Goal: Find specific page/section: Find specific page/section

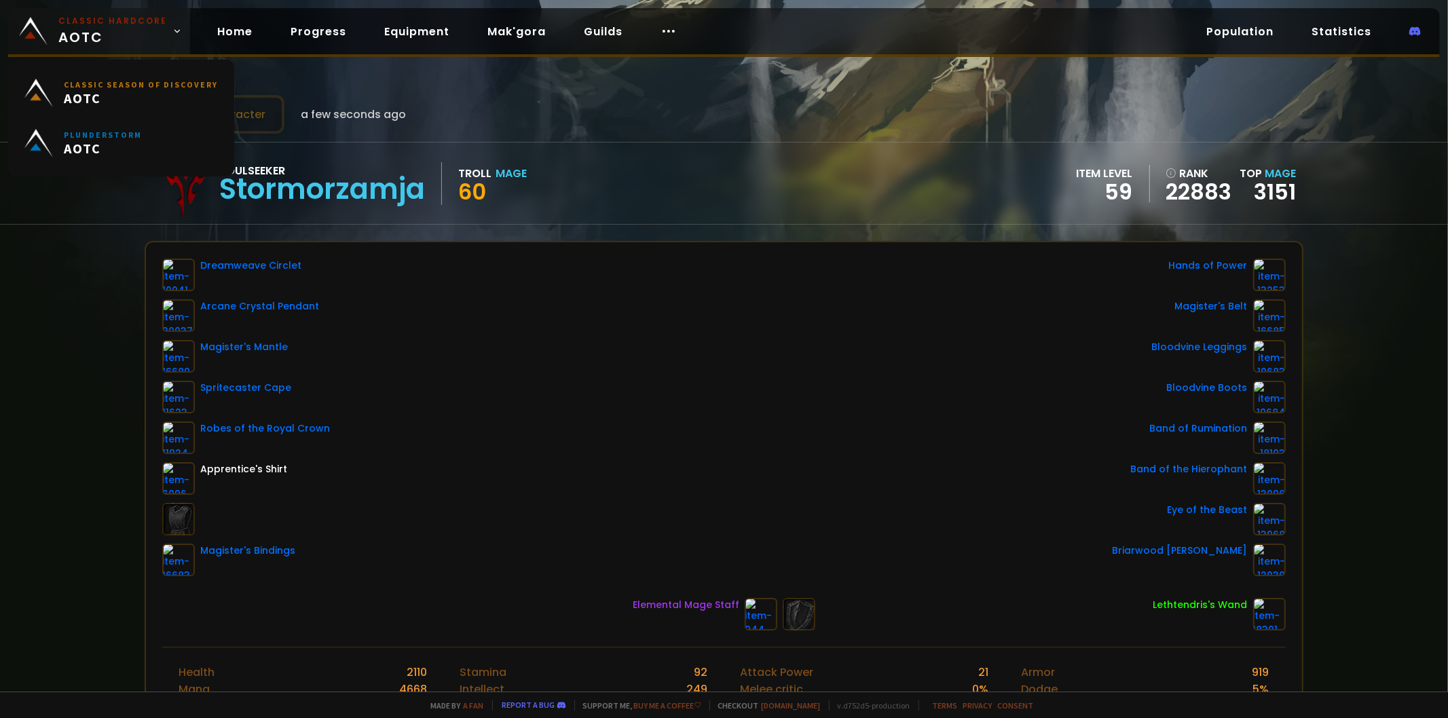
click at [18, 28] on link "Classic Hardcore AOTC" at bounding box center [99, 31] width 182 height 46
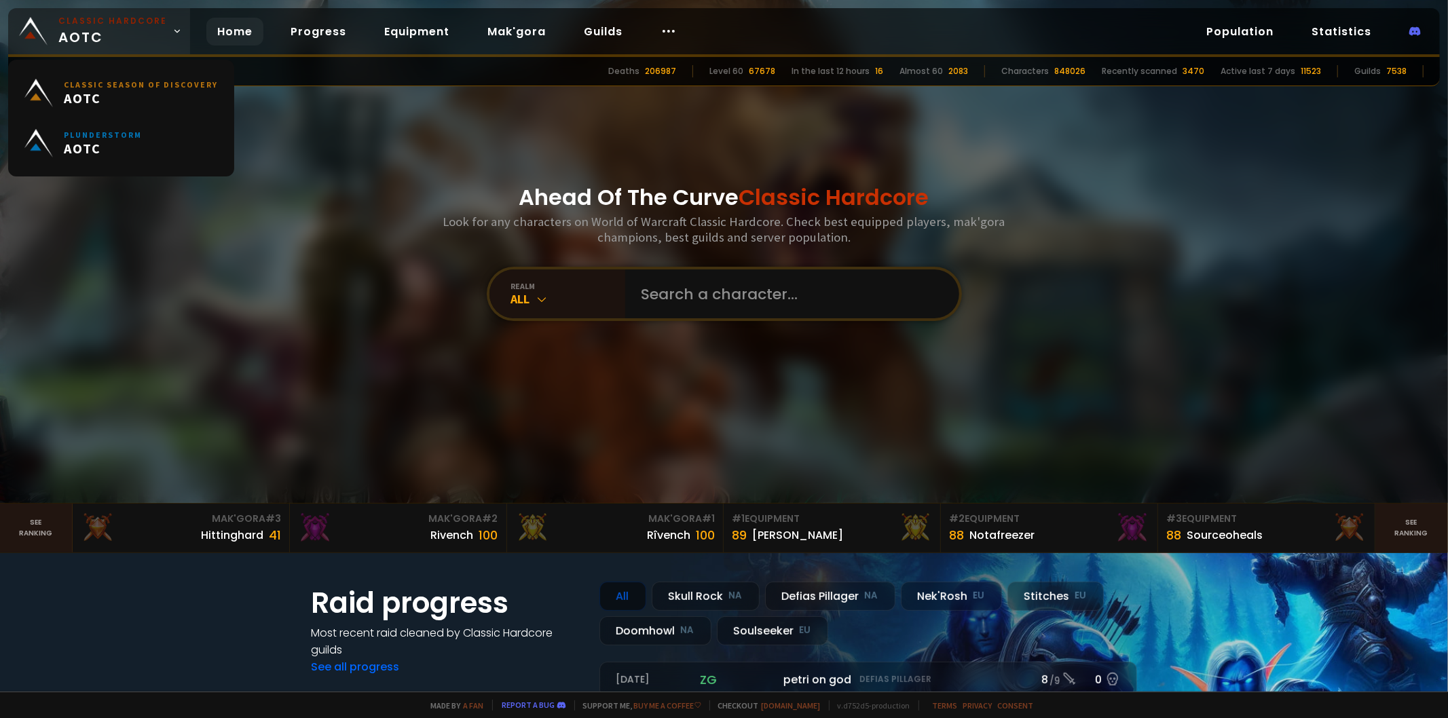
click at [23, 32] on img at bounding box center [33, 31] width 29 height 29
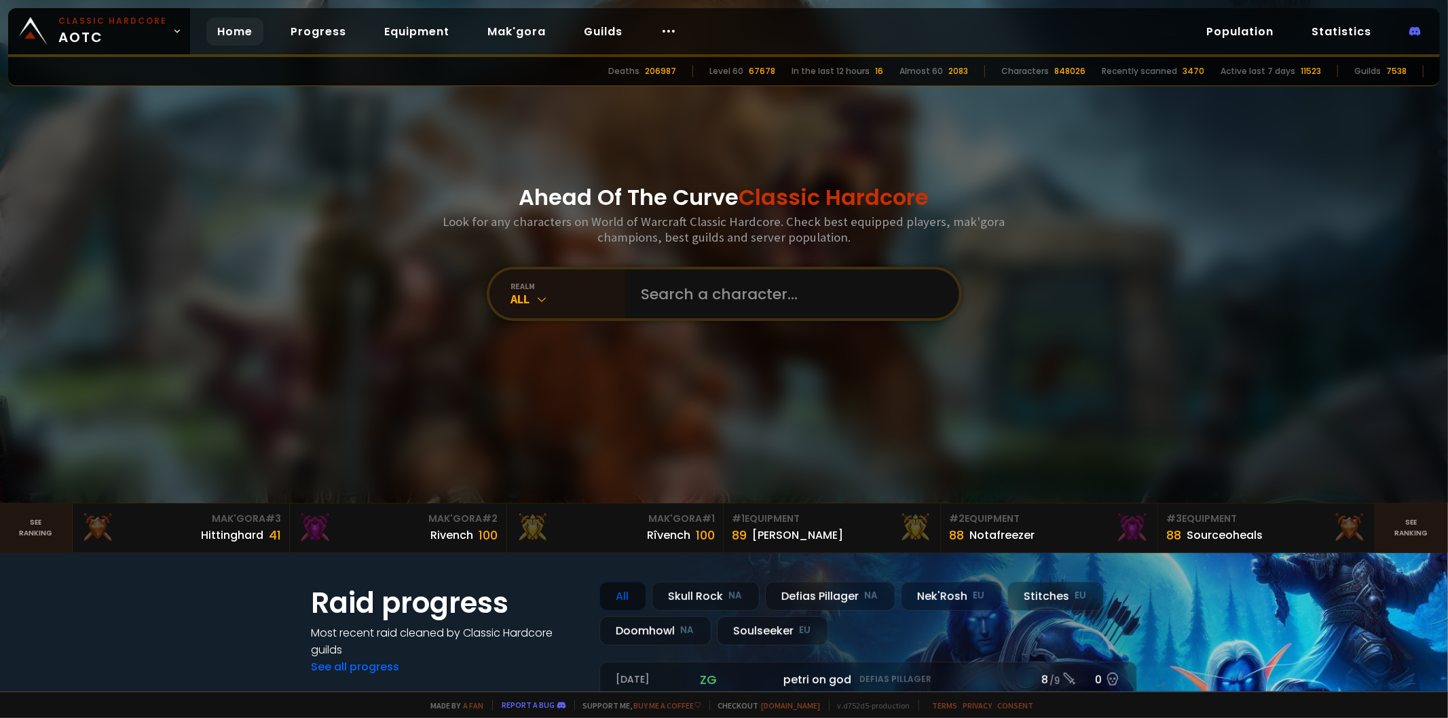
click at [682, 268] on div "realm All" at bounding box center [724, 294] width 475 height 54
click at [684, 287] on input "text" at bounding box center [789, 294] width 310 height 49
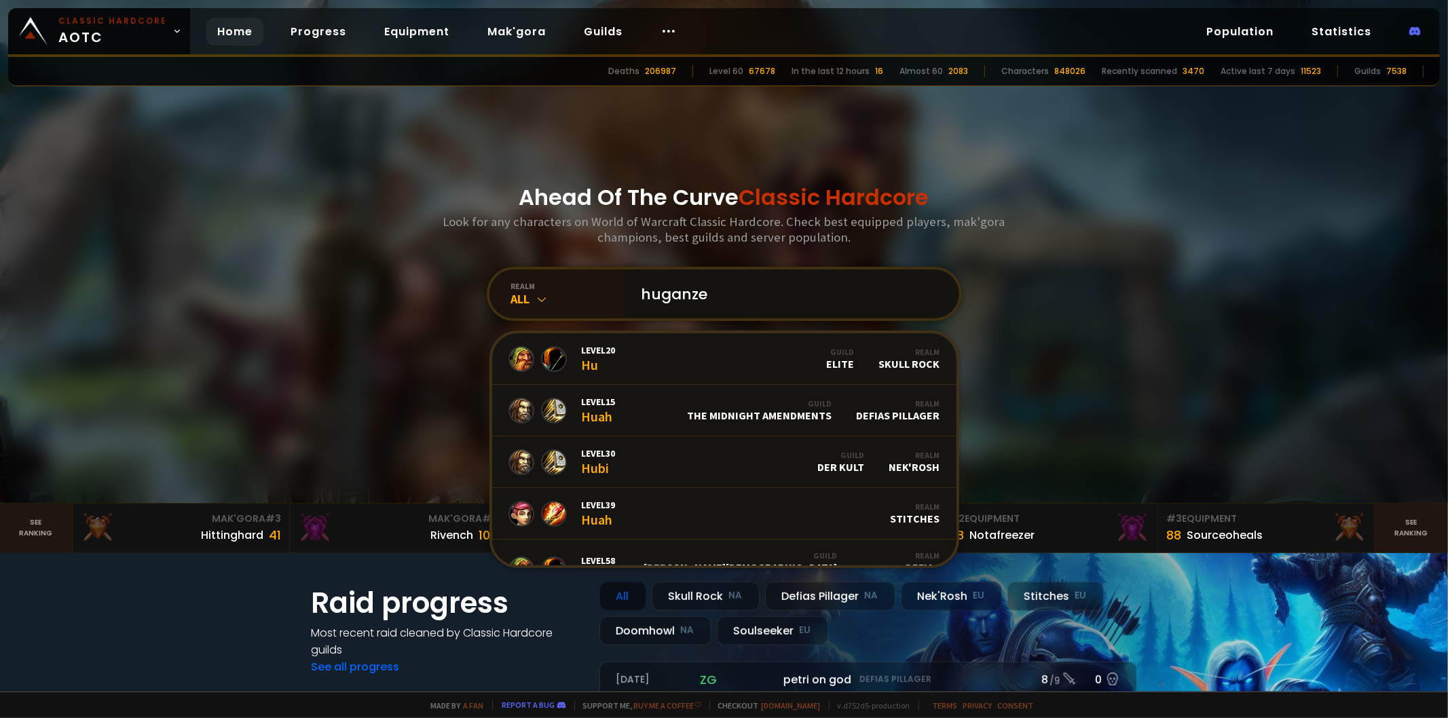
type input "huganzer"
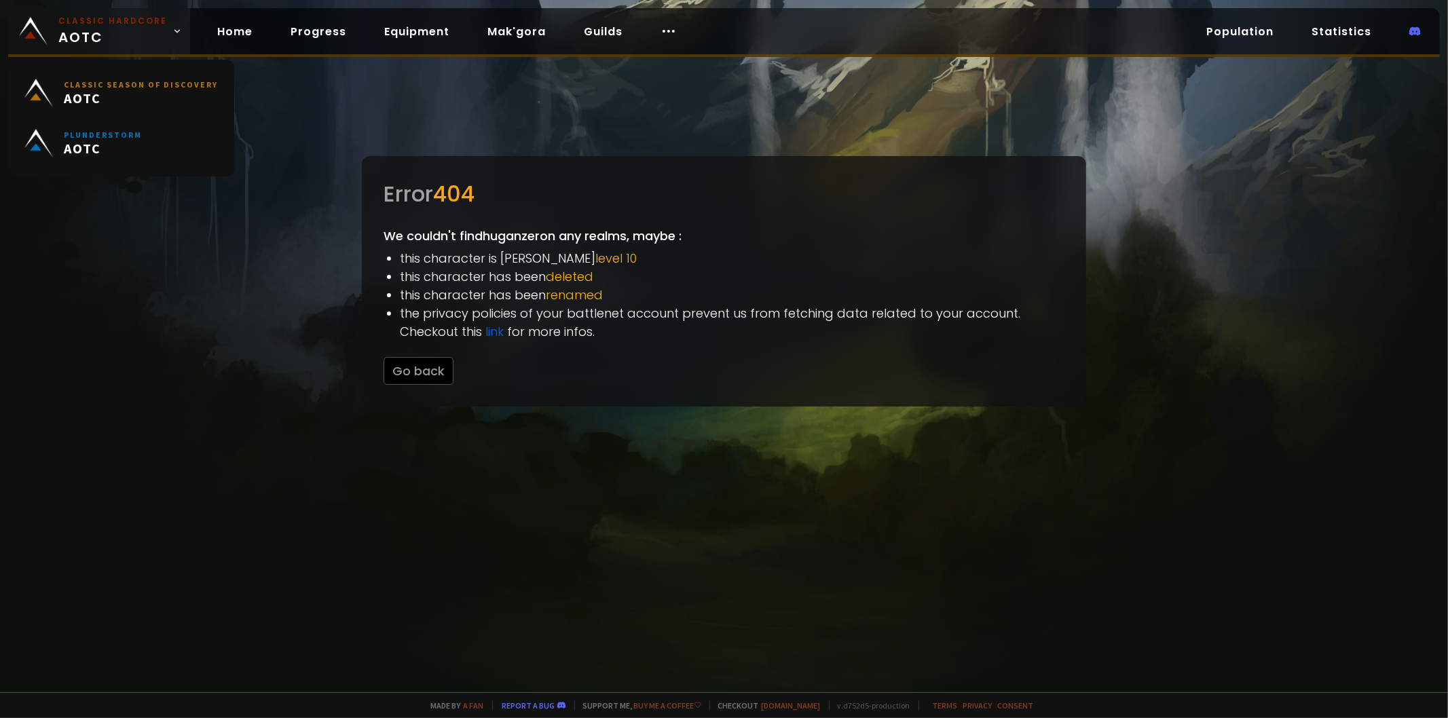
click at [41, 43] on img at bounding box center [33, 31] width 29 height 29
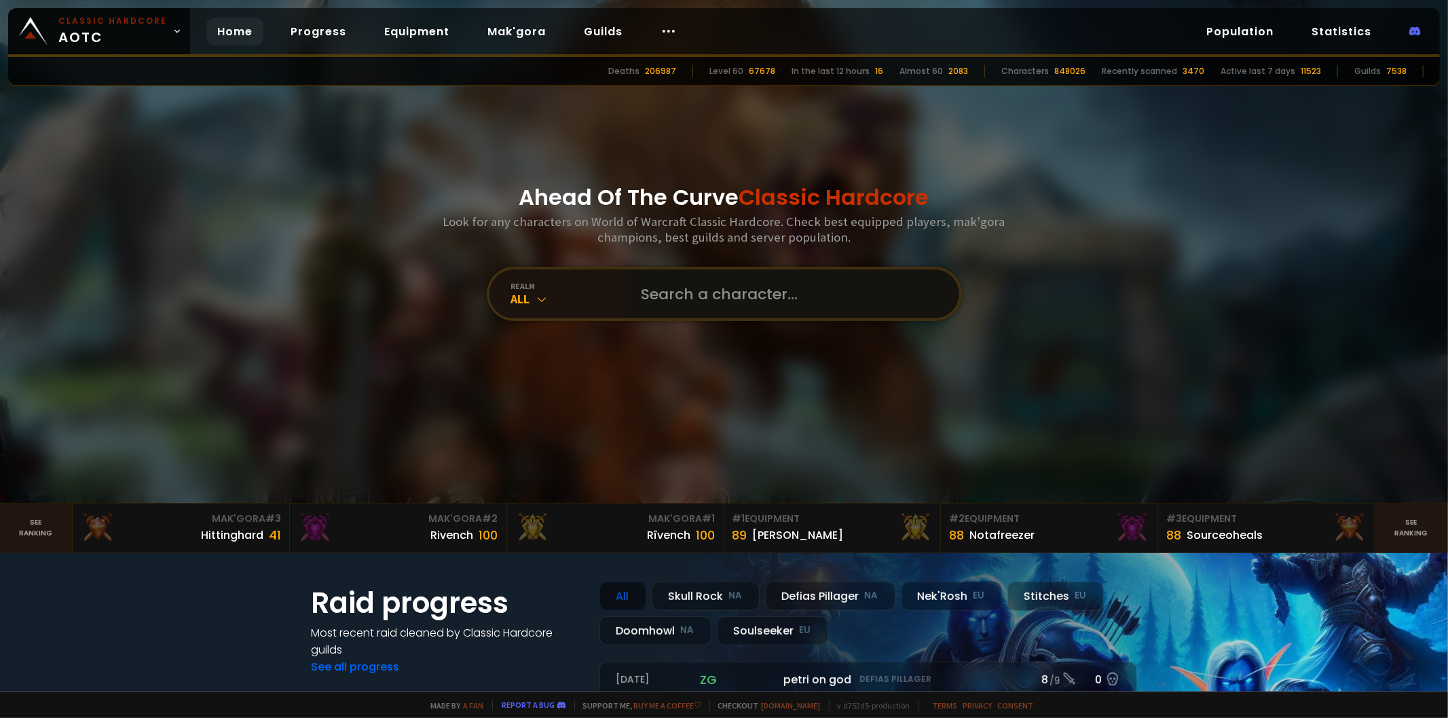
click at [745, 297] on input "text" at bounding box center [789, 294] width 310 height 49
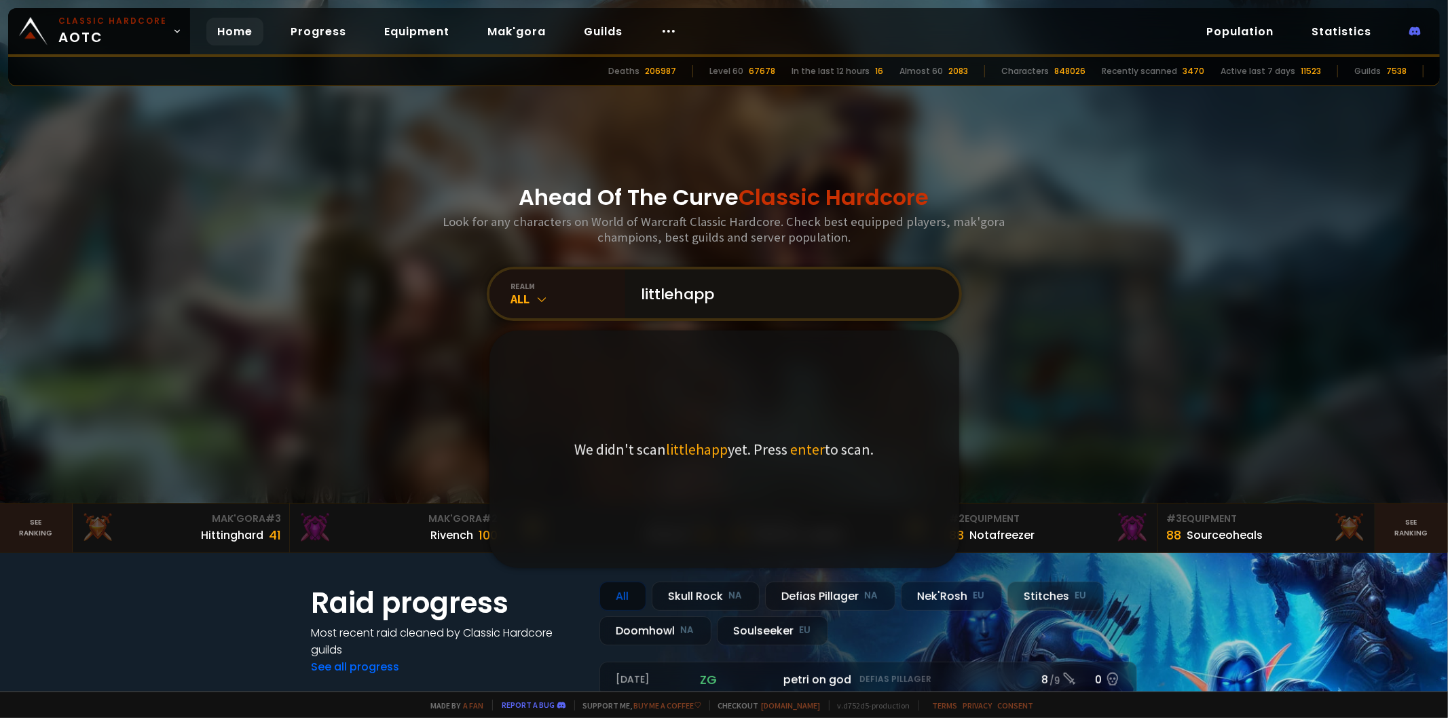
type input "littlehappy"
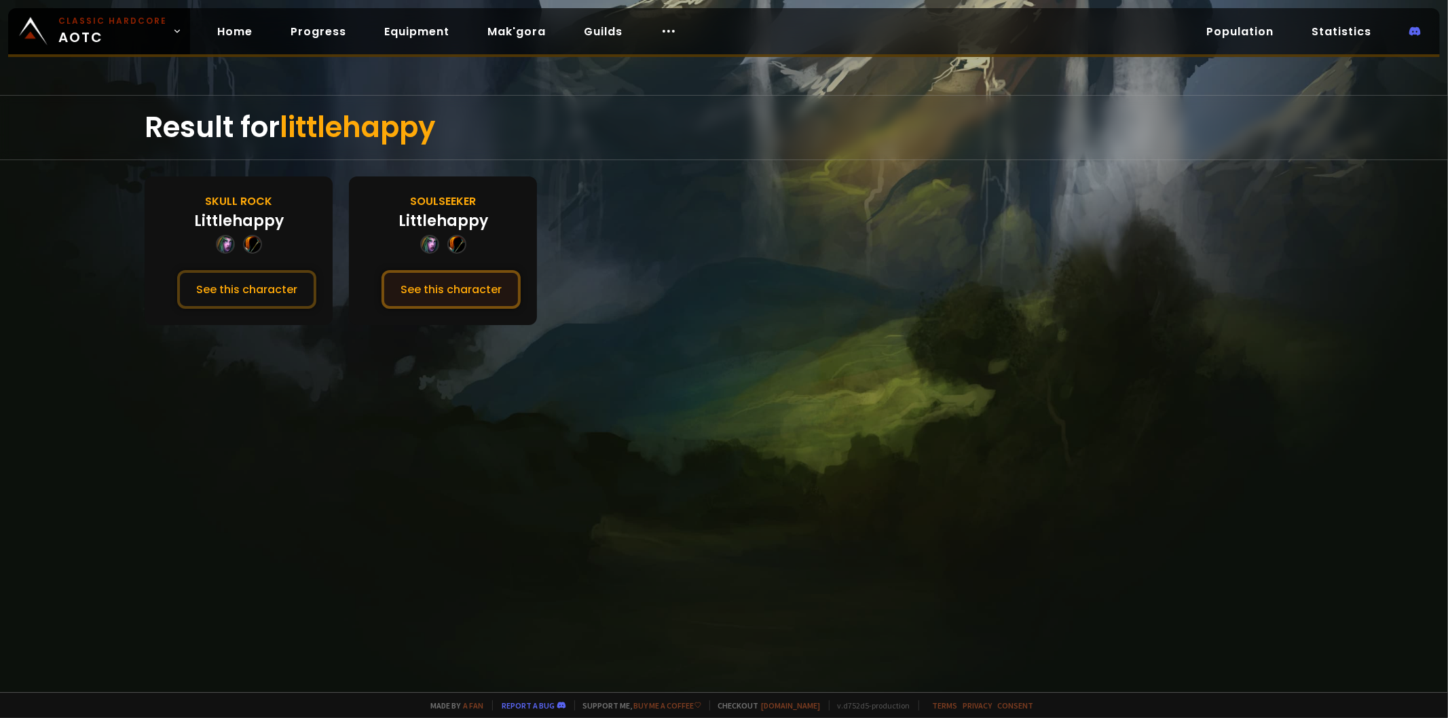
click at [432, 295] on button "See this character" at bounding box center [451, 289] width 139 height 39
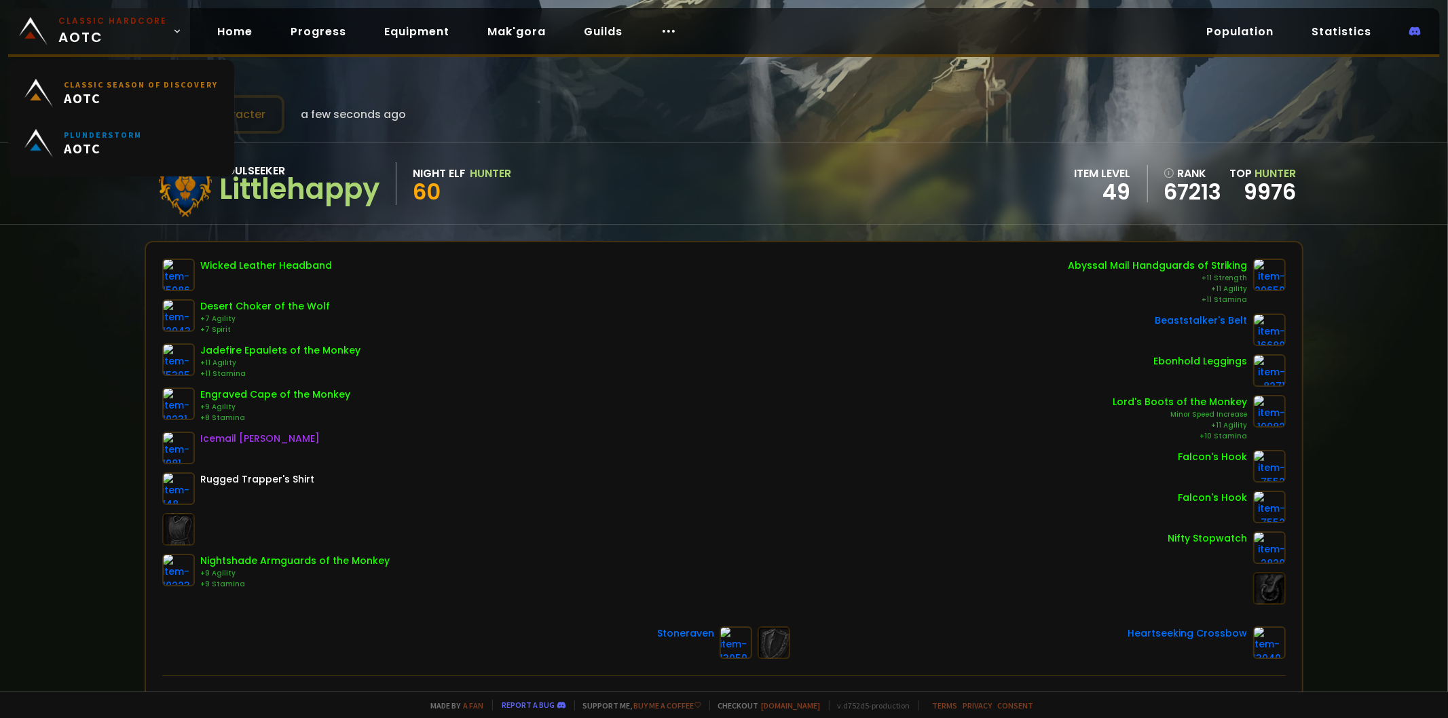
click at [16, 31] on link "Classic Hardcore AOTC" at bounding box center [99, 31] width 182 height 46
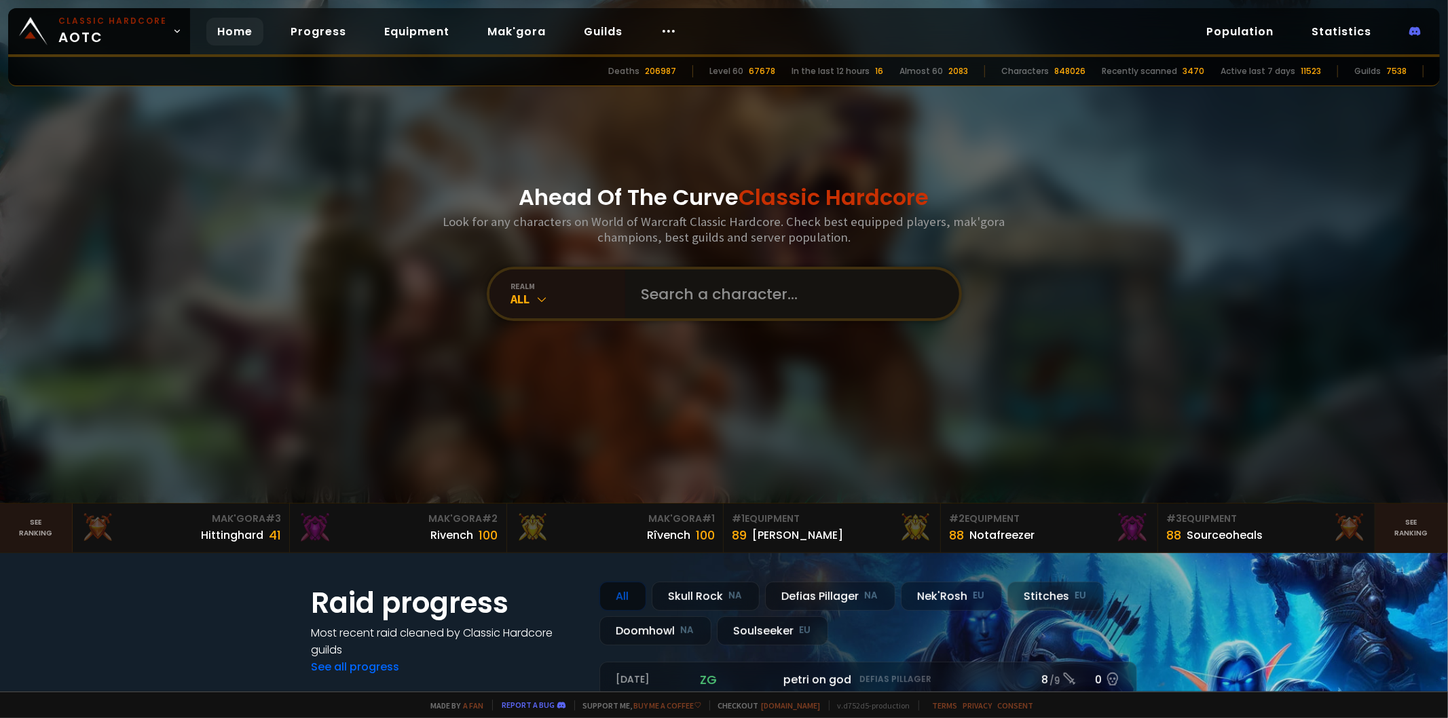
click at [718, 317] on input "text" at bounding box center [789, 294] width 310 height 49
type input "fenny"
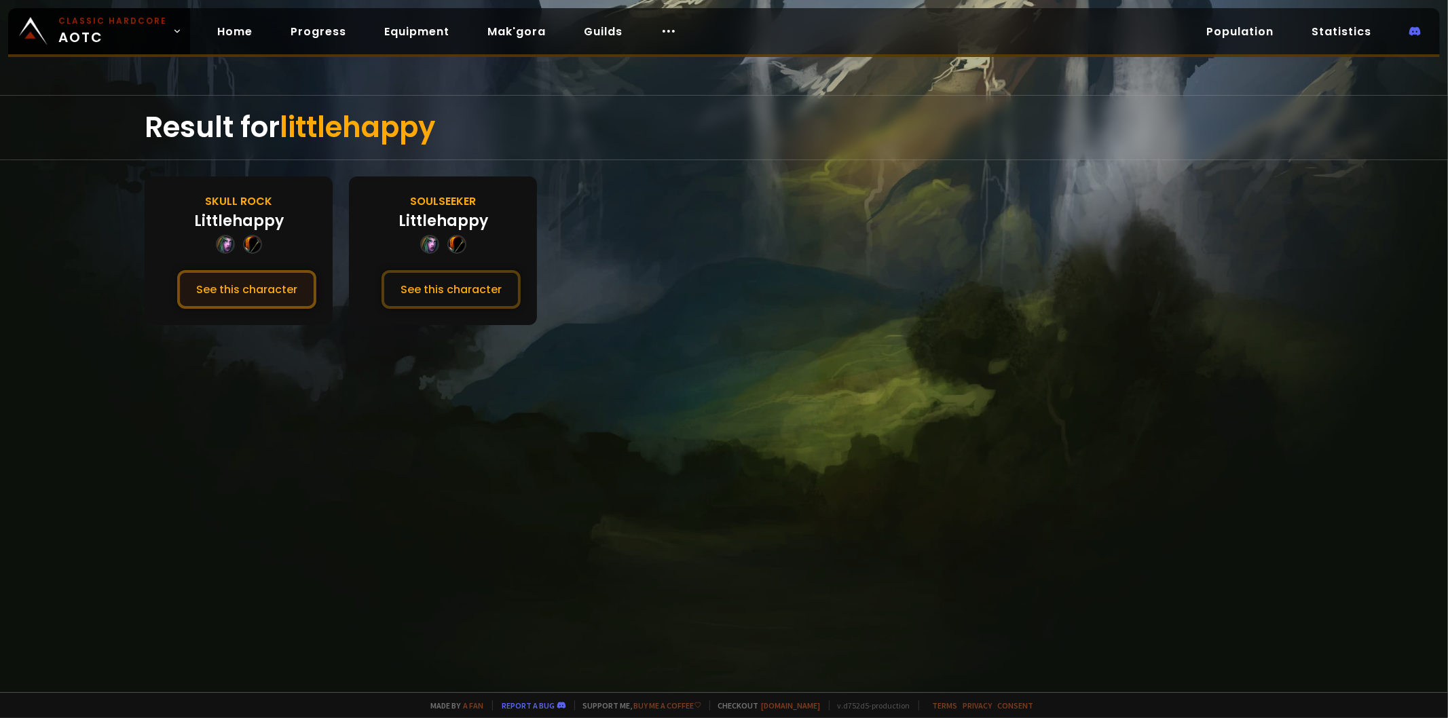
click at [211, 289] on button "See this character" at bounding box center [246, 289] width 139 height 39
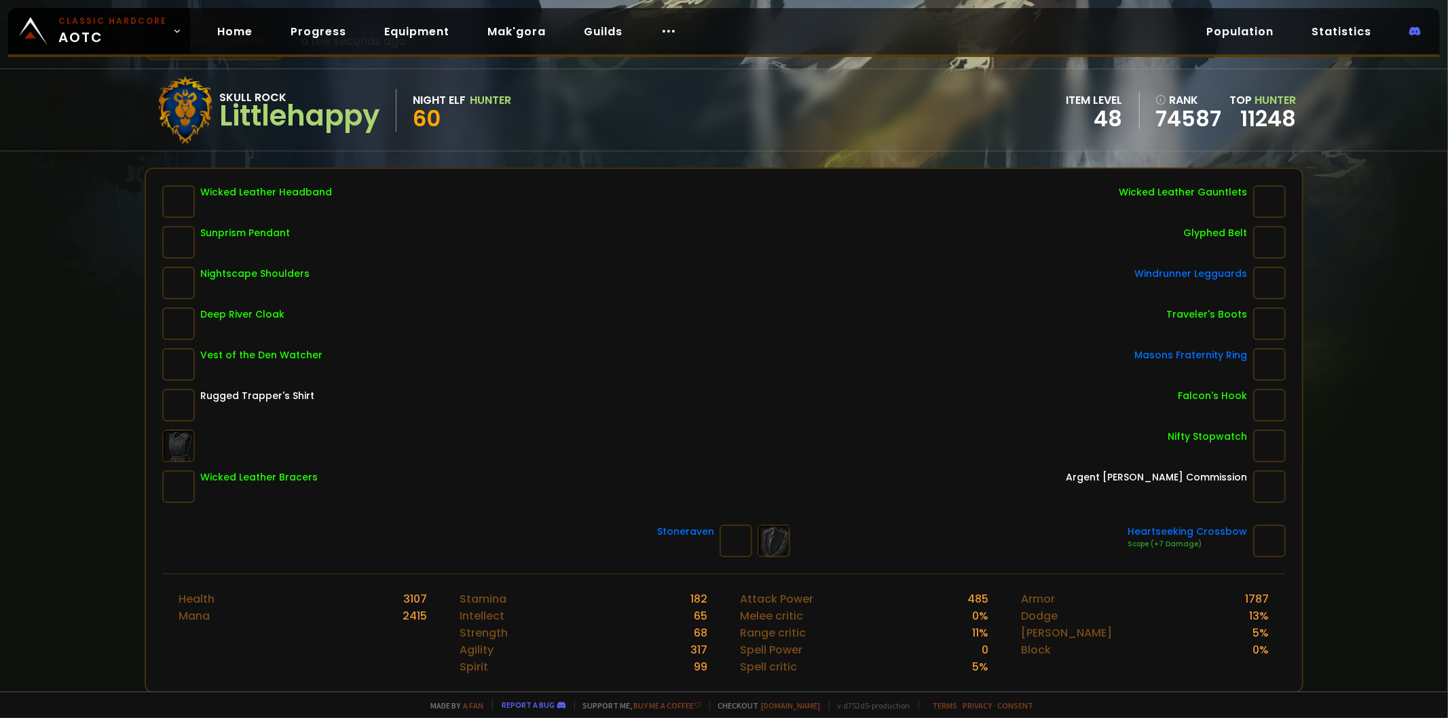
scroll to position [52, 0]
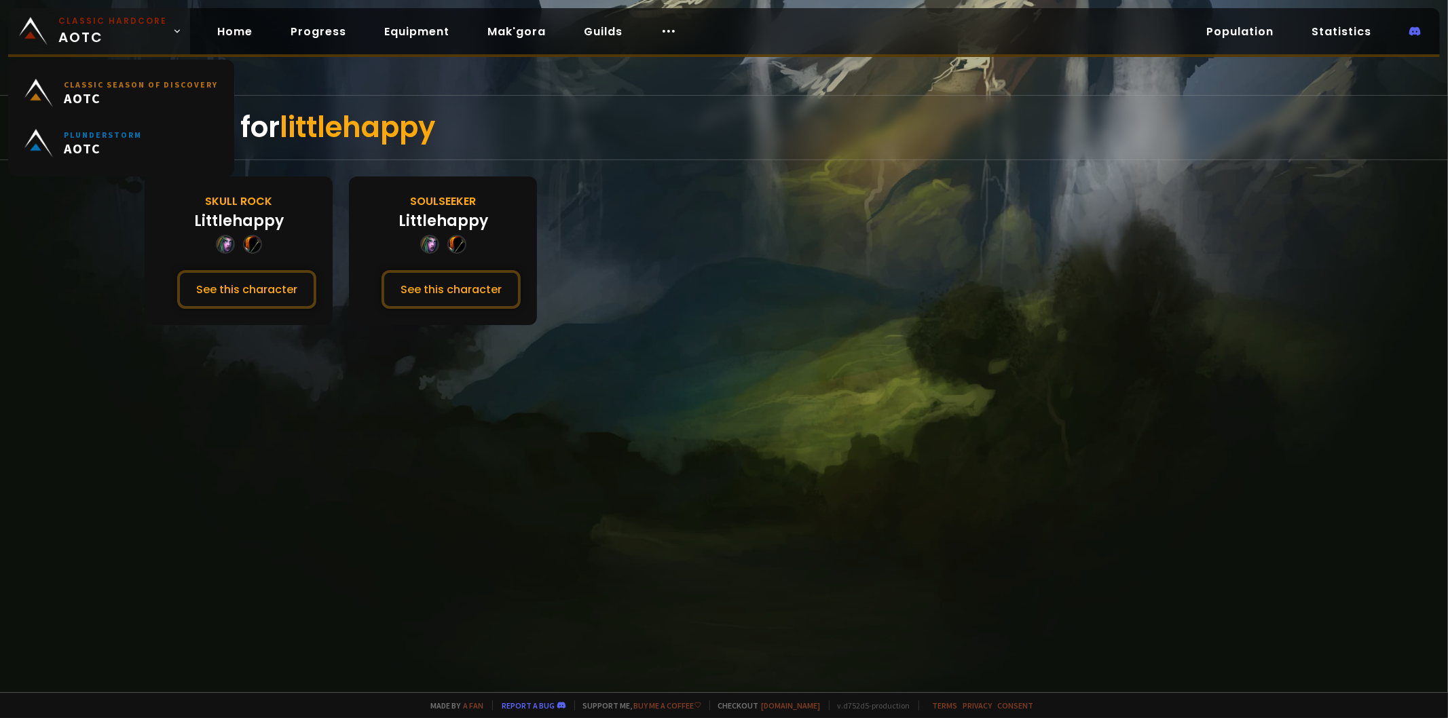
click at [8, 29] on link "Classic Hardcore AOTC" at bounding box center [99, 31] width 182 height 46
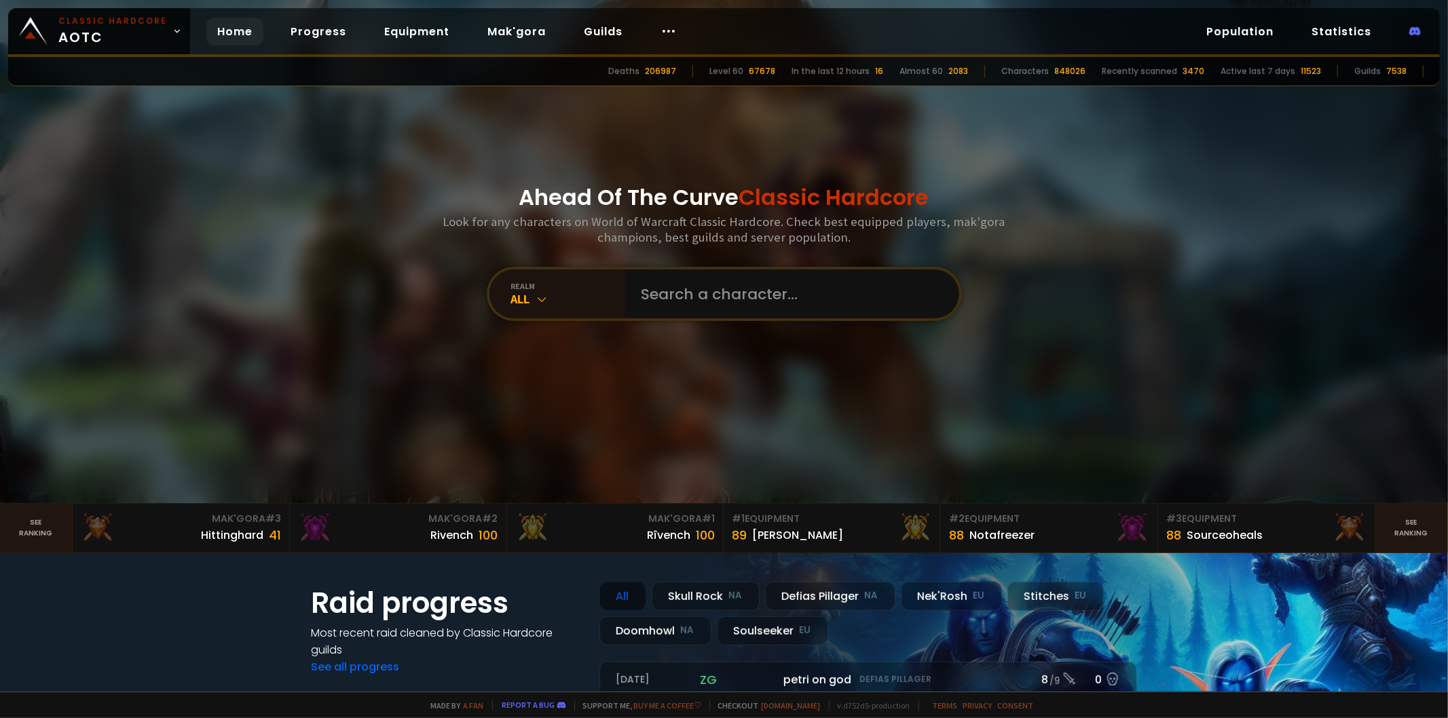
click at [693, 331] on div "Ahead Of The Curve Classic Hardcore Look for any characters on World of Warcraf…" at bounding box center [724, 251] width 818 height 503
click at [702, 314] on input "text" at bounding box center [789, 294] width 310 height 49
type input "huganzer"
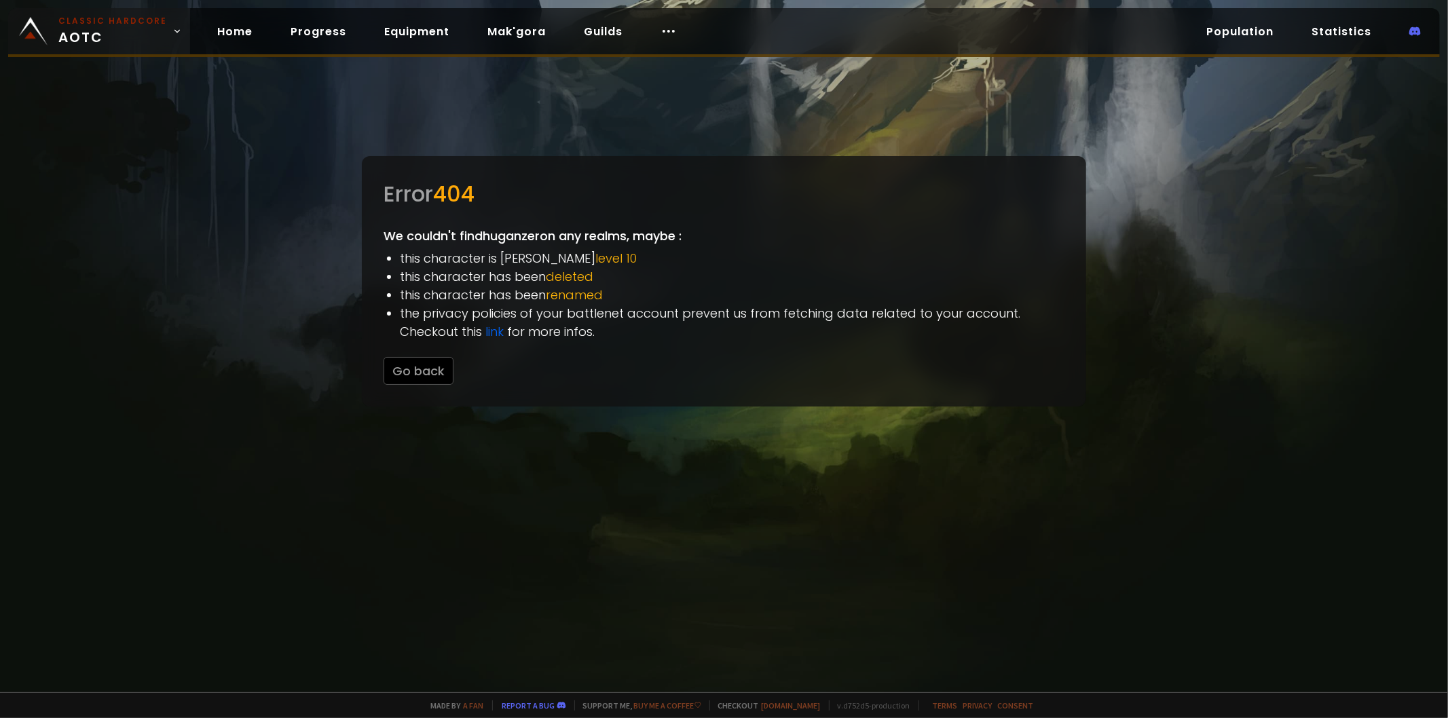
click at [12, 39] on link "Classic Hardcore AOTC" at bounding box center [99, 31] width 182 height 46
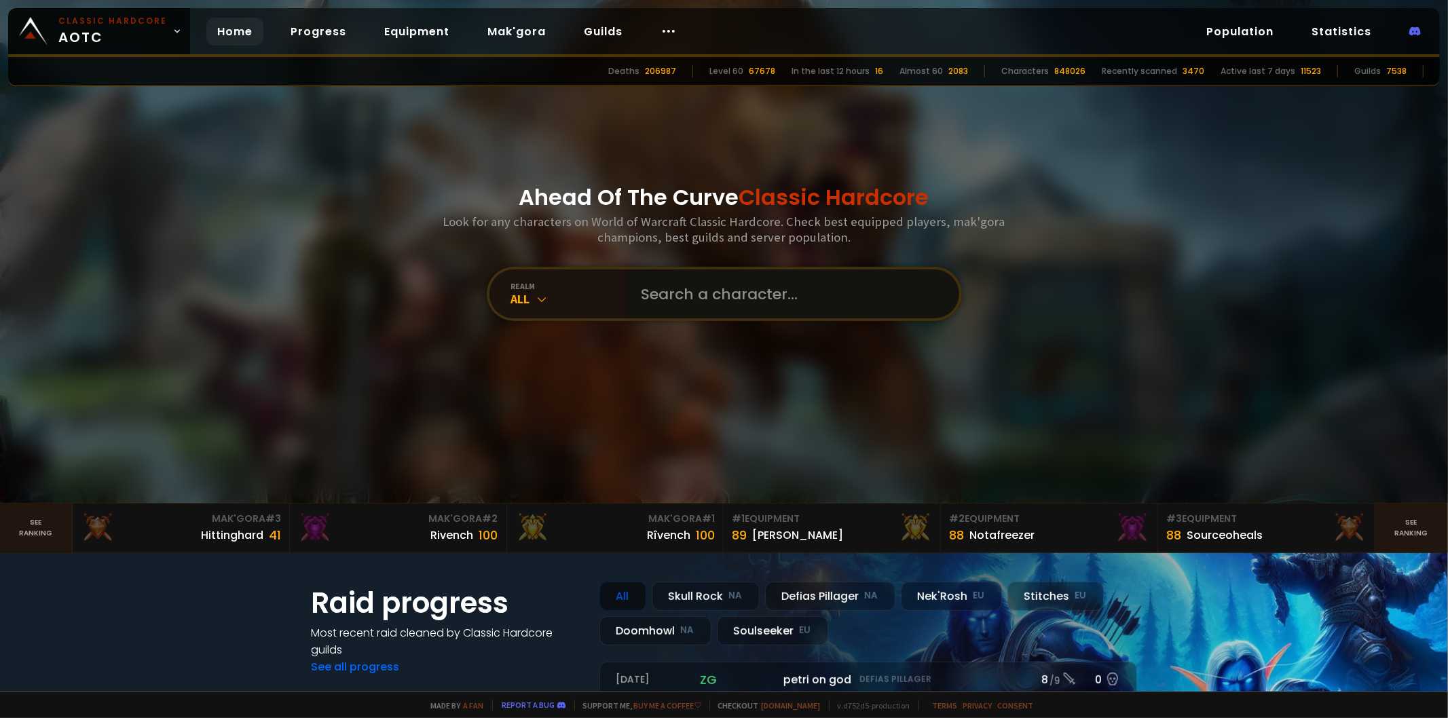
click at [710, 273] on input "text" at bounding box center [789, 294] width 310 height 49
paste input "Huganzer"
type input "Huganzer"
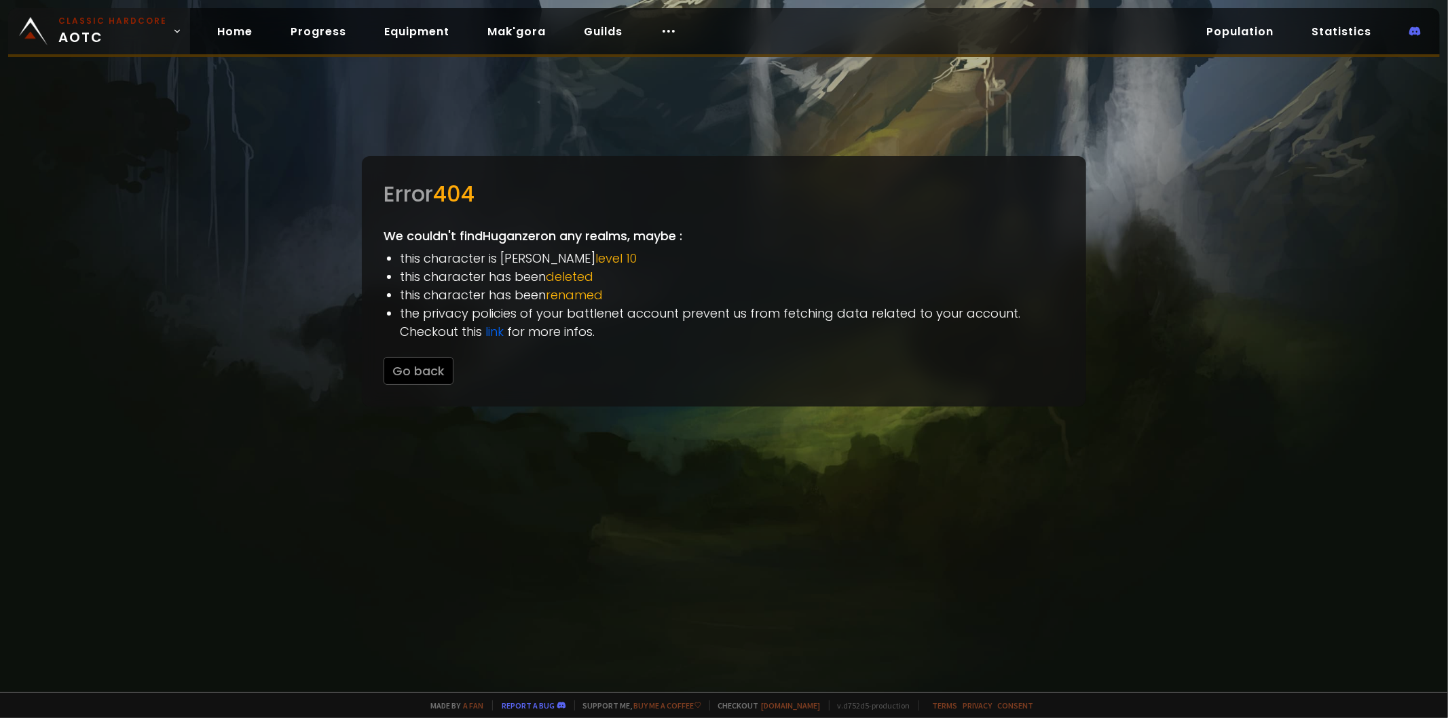
click at [75, 39] on span "Classic Hardcore AOTC" at bounding box center [112, 31] width 109 height 33
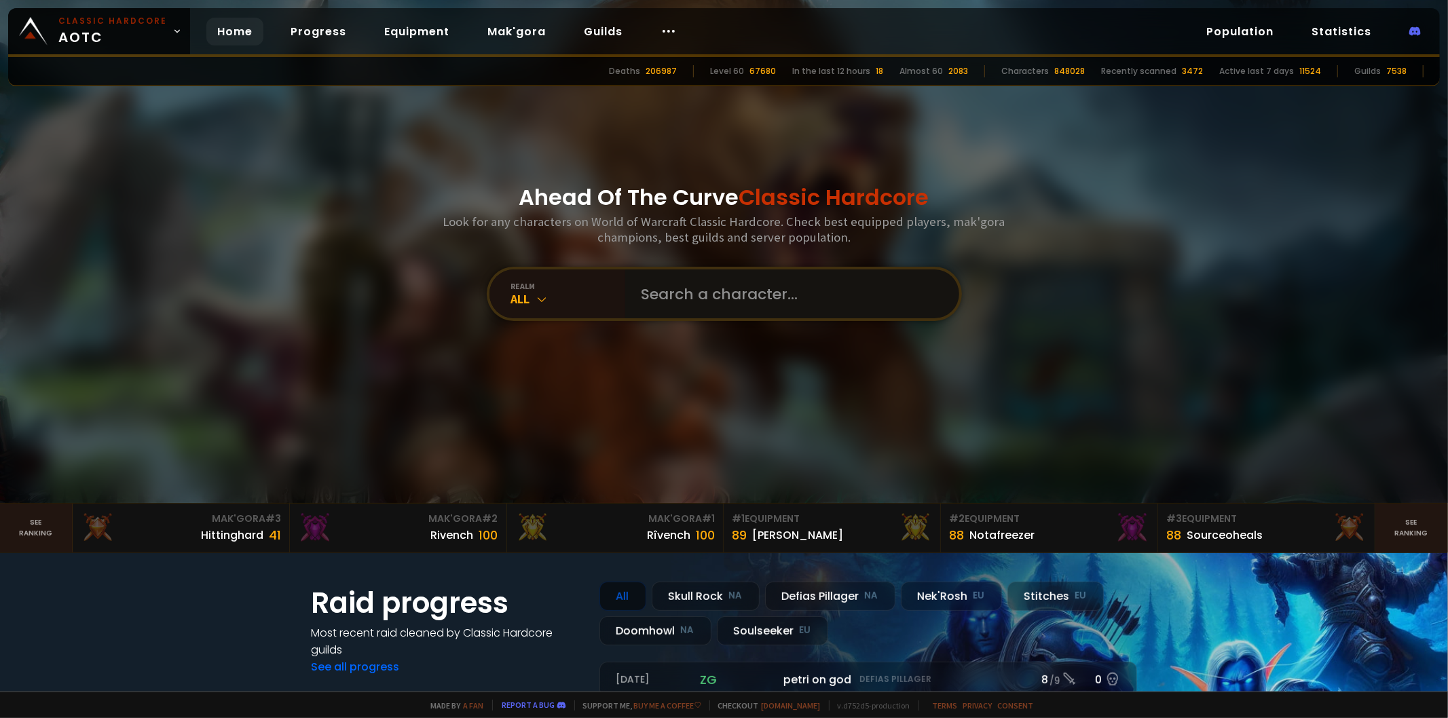
click at [676, 293] on input "text" at bounding box center [789, 294] width 310 height 49
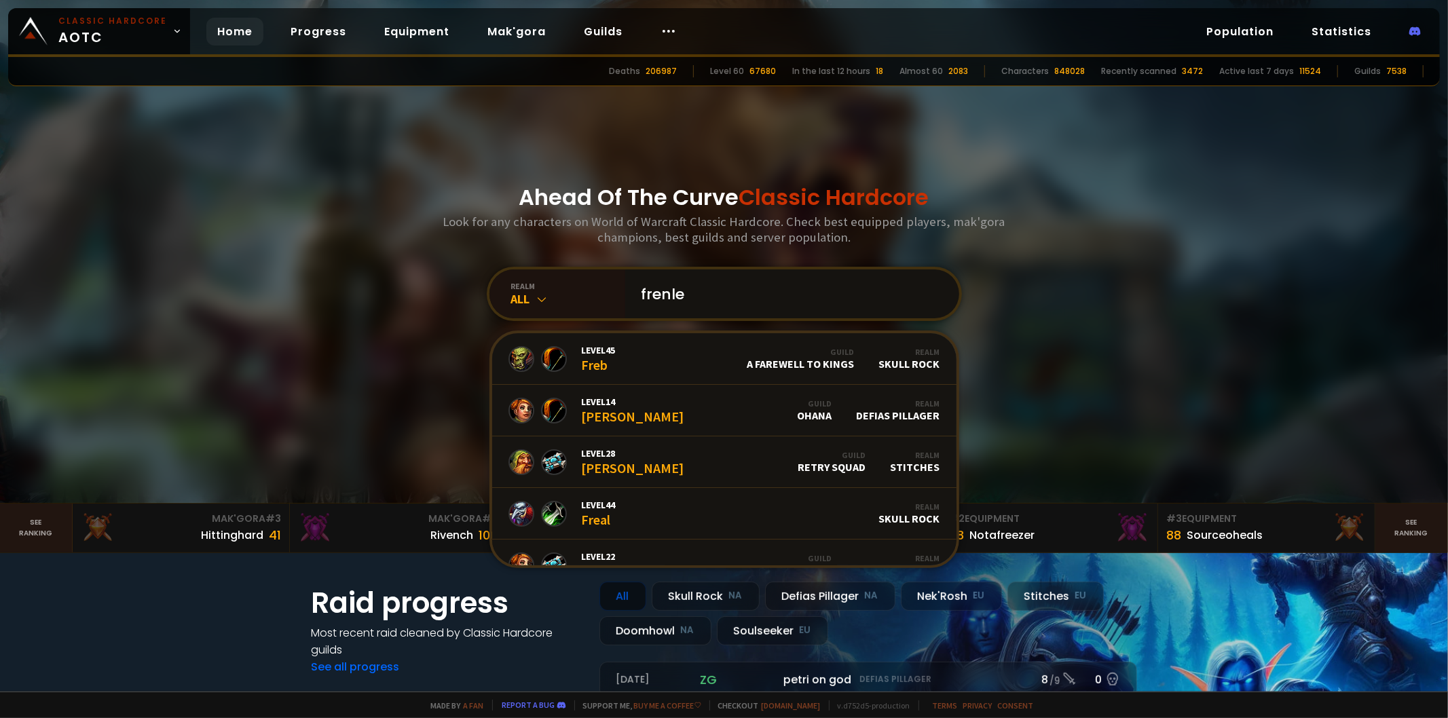
type input "frenley"
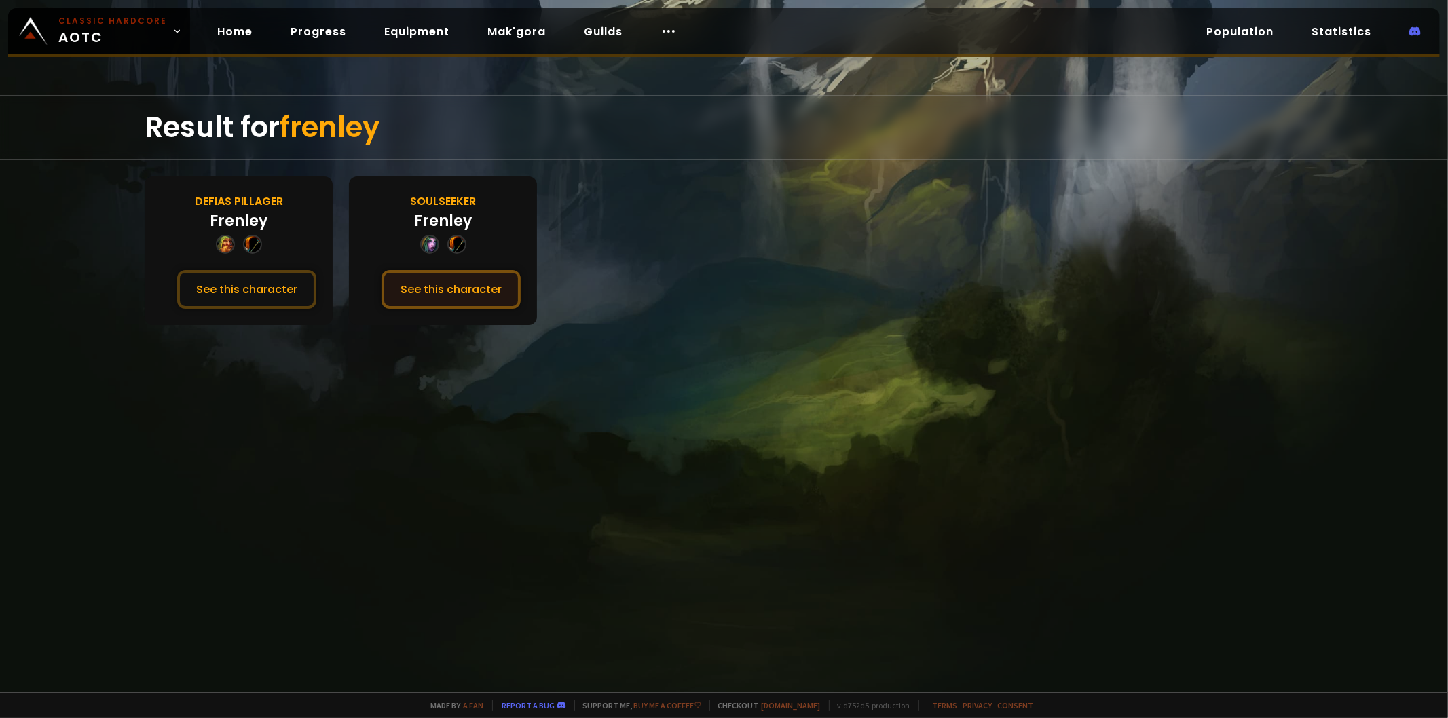
click at [474, 286] on button "See this character" at bounding box center [451, 289] width 139 height 39
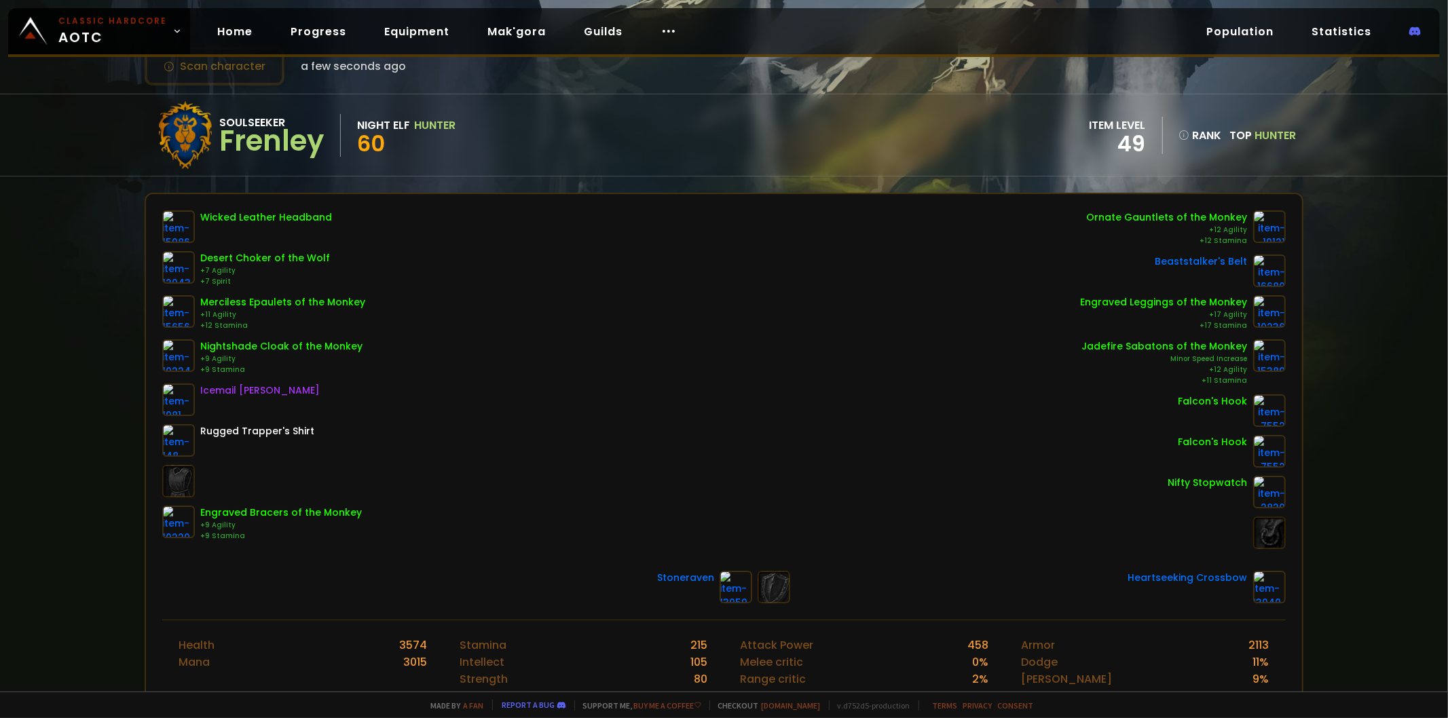
scroll to position [75, 0]
